Goal: Browse casually

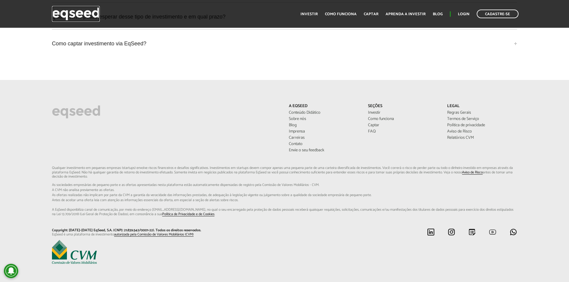
click at [66, 15] on img at bounding box center [76, 14] width 48 height 16
